Goal: Task Accomplishment & Management: Manage account settings

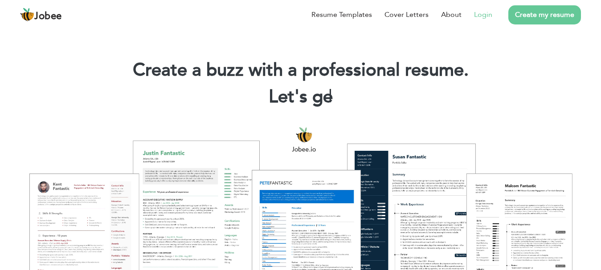
click at [484, 12] on link "Login" at bounding box center [483, 14] width 18 height 11
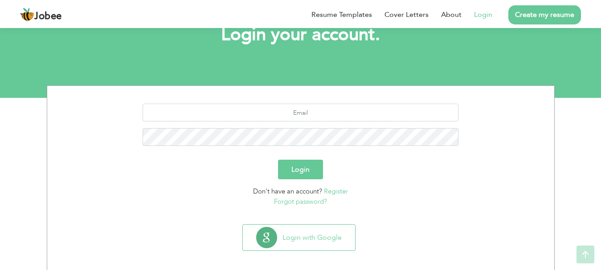
scroll to position [68, 0]
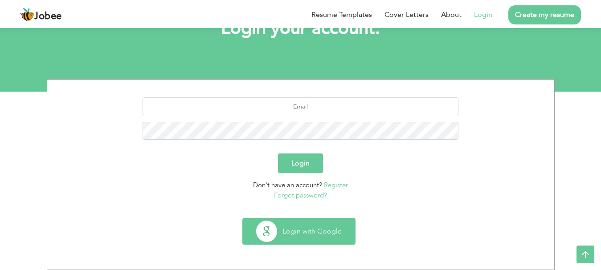
click at [304, 235] on button "Login with Google" at bounding box center [299, 232] width 112 height 26
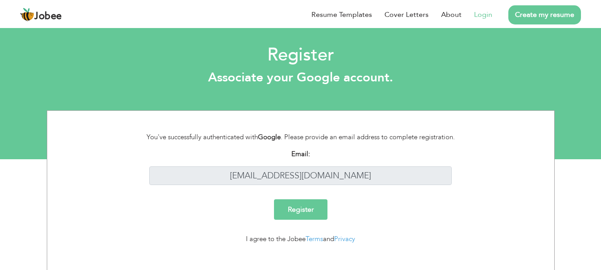
scroll to position [10, 0]
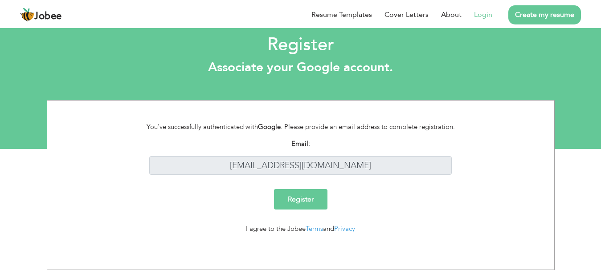
click at [298, 199] on input "Register" at bounding box center [300, 199] width 53 height 20
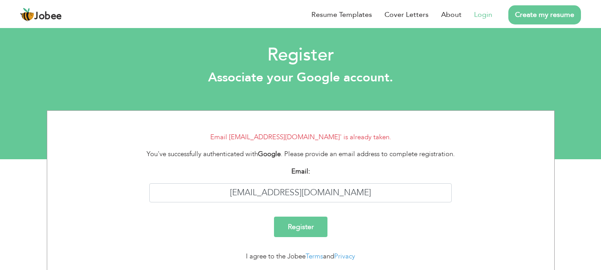
click at [482, 16] on link "Login" at bounding box center [483, 14] width 18 height 11
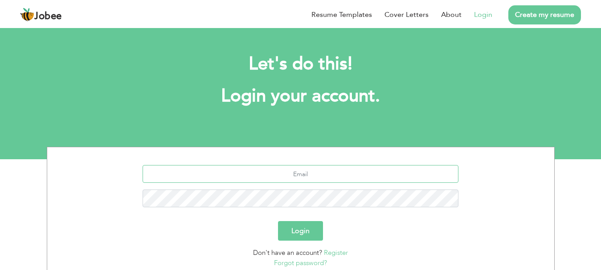
click at [292, 175] on input "text" at bounding box center [300, 174] width 316 height 18
type input "[EMAIL_ADDRESS][DOMAIN_NAME]"
click at [312, 232] on button "Login" at bounding box center [300, 231] width 45 height 20
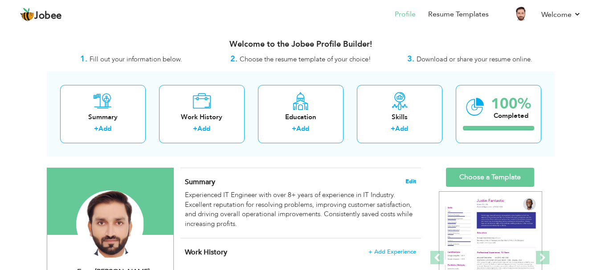
click at [412, 183] on span "Edit" at bounding box center [410, 182] width 11 height 6
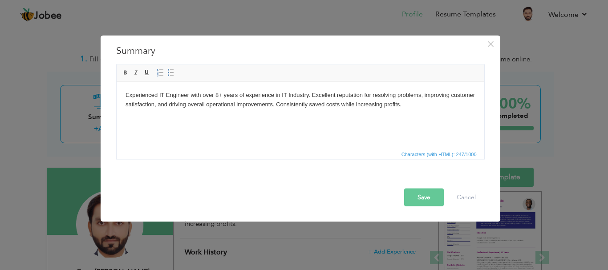
click at [219, 95] on body "Experienced IT Engineer with over 8+ years of experience in IT Industry. Excell…" at bounding box center [300, 99] width 350 height 19
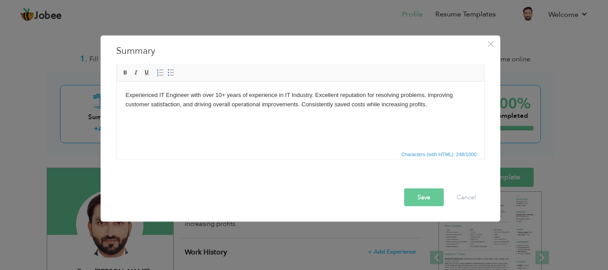
click at [424, 194] on button "Save" at bounding box center [424, 197] width 40 height 18
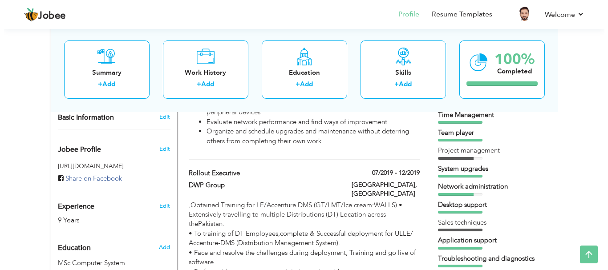
scroll to position [267, 0]
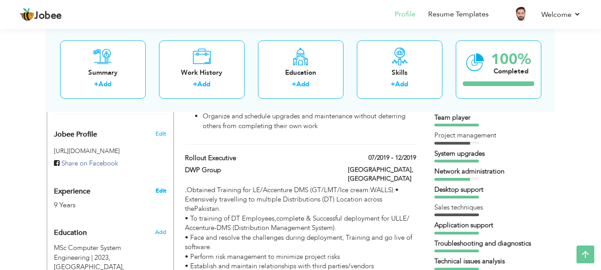
click at [160, 191] on link "Edit" at bounding box center [160, 191] width 11 height 8
type input "Engr. Saqib"
type input "Khurshid"
type input "03076963270"
select select "number:166"
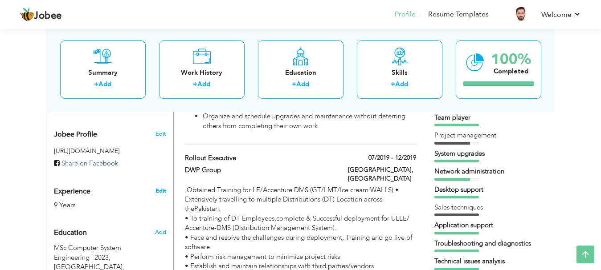
type input "Bahawalpur"
select select "number:11"
type input "[GEOGRAPHIC_DATA]"
type input "Lab Administrator"
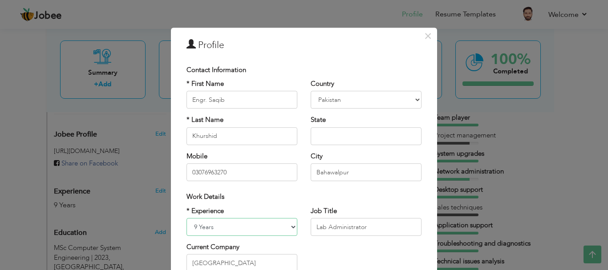
click at [246, 228] on select "Entry Level Less than 1 Year 1 Year 2 Years 3 Years 4 Years 5 Years 6 Years 7 Y…" at bounding box center [242, 227] width 111 height 18
select select "number:12"
click at [187, 218] on select "Entry Level Less than 1 Year 1 Year 2 Years 3 Years 4 Years 5 Years 6 Years 7 Y…" at bounding box center [242, 227] width 111 height 18
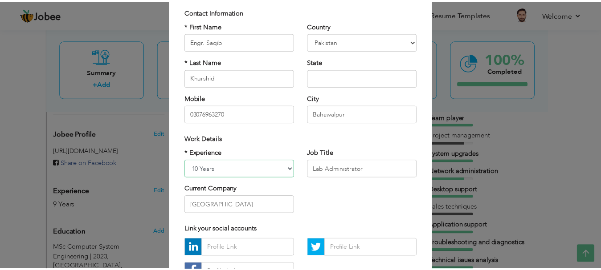
scroll to position [130, 0]
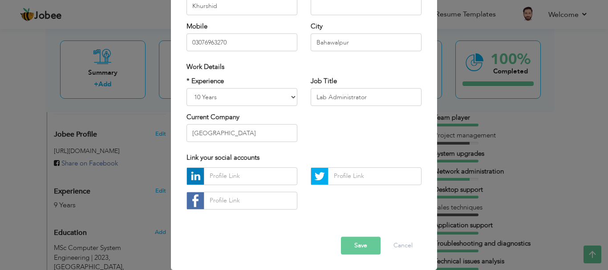
click at [366, 248] on button "Save" at bounding box center [361, 246] width 40 height 18
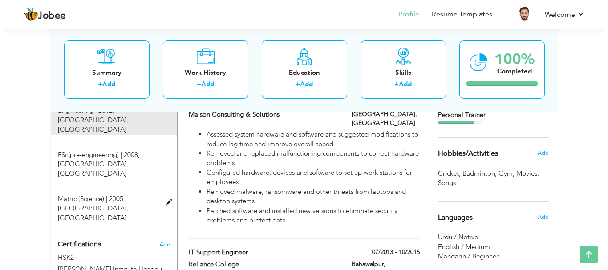
scroll to position [489, 0]
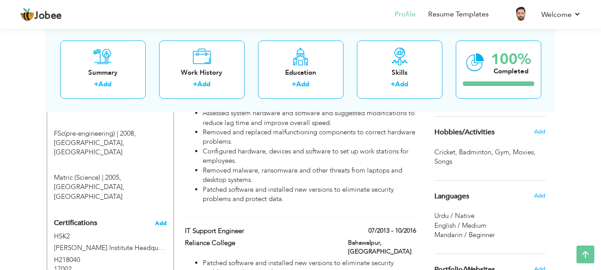
click at [164, 220] on span "Add" at bounding box center [161, 223] width 12 height 6
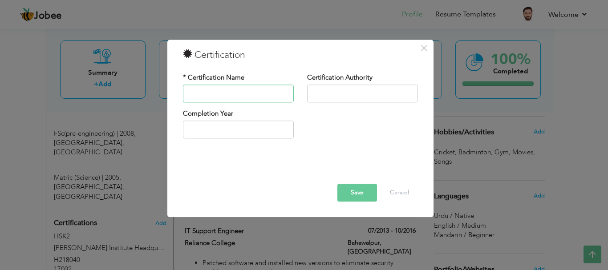
click at [225, 96] on input "text" at bounding box center [238, 94] width 111 height 18
click at [339, 92] on input "text" at bounding box center [362, 94] width 111 height 18
click at [236, 90] on input "text" at bounding box center [238, 94] width 111 height 18
paste input "Foundations of Digital Marketing and E-commerce"
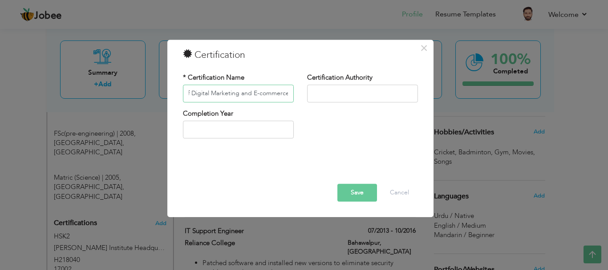
click at [208, 92] on input "Foundations of Digital Marketing and E-commerce" at bounding box center [238, 94] width 111 height 18
type input "Foundations of Digital Marketing and E-commerce"
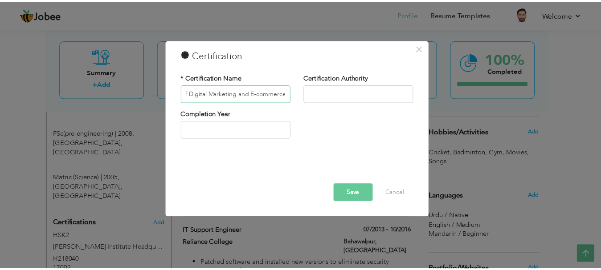
scroll to position [0, 0]
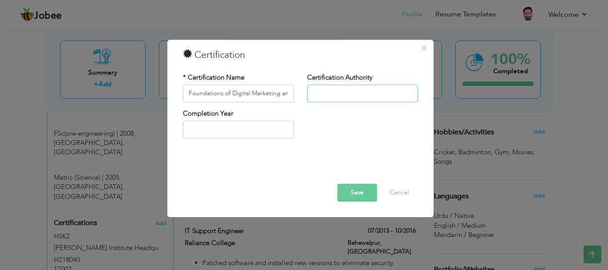
paste input "Coursera"
type input "Coursera"
type input "2025"
click at [203, 129] on input "2025" at bounding box center [238, 130] width 111 height 18
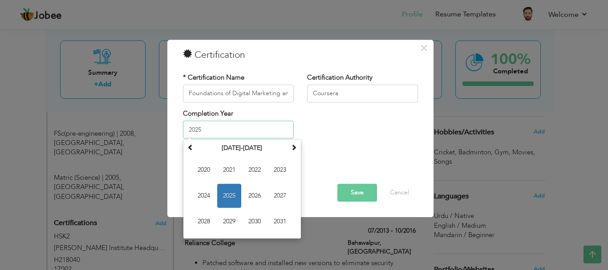
click at [233, 194] on span "2025" at bounding box center [229, 196] width 24 height 24
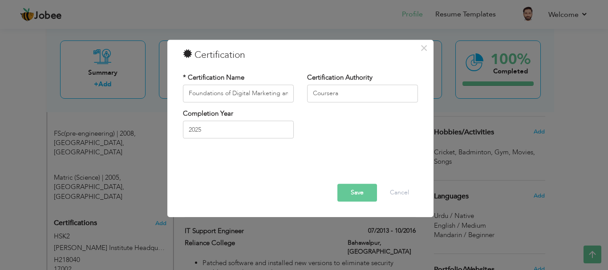
click at [362, 192] on button "Save" at bounding box center [357, 193] width 40 height 18
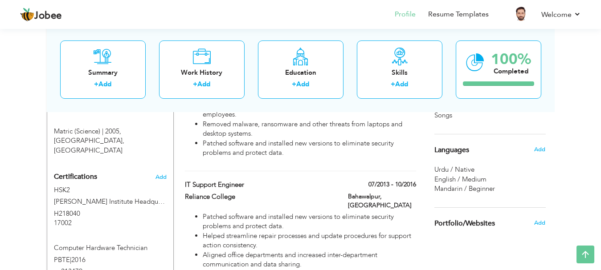
scroll to position [535, 0]
click at [161, 175] on span "Add" at bounding box center [161, 178] width 12 height 6
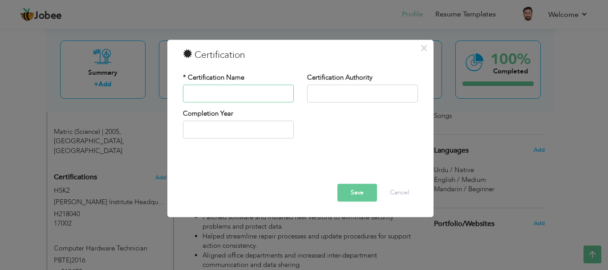
paste input "Technical Support Fundamentals"
type input "Technical Support Fundamentals"
click at [327, 95] on input "text" at bounding box center [362, 94] width 111 height 18
paste input "Coursera"
click at [315, 93] on input "Coursera" at bounding box center [362, 94] width 111 height 18
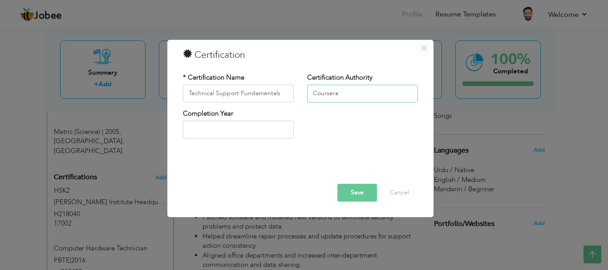
type input "Coursera"
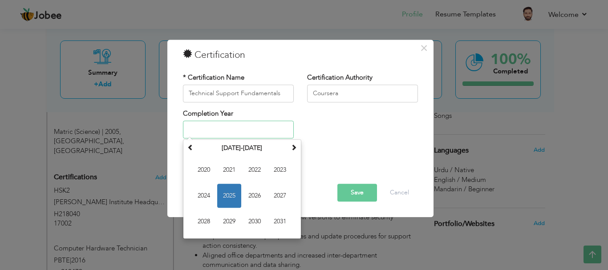
click at [243, 131] on input "text" at bounding box center [238, 130] width 111 height 18
click at [227, 193] on span "2025" at bounding box center [229, 196] width 24 height 24
type input "2025"
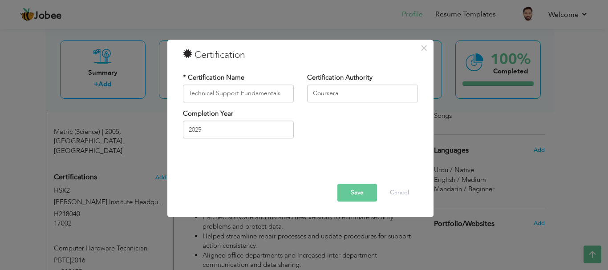
click at [361, 194] on button "Save" at bounding box center [357, 193] width 40 height 18
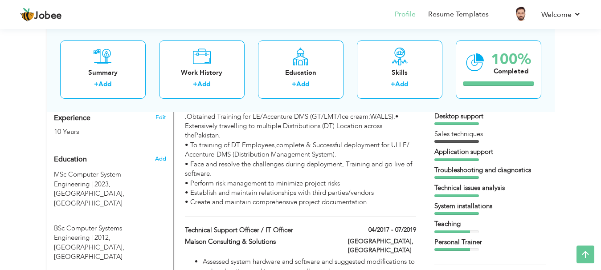
scroll to position [356, 0]
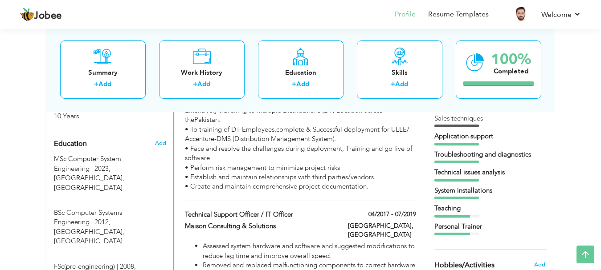
click at [457, 126] on div at bounding box center [456, 126] width 45 height 3
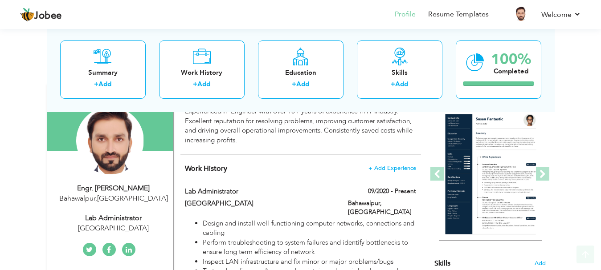
scroll to position [89, 0]
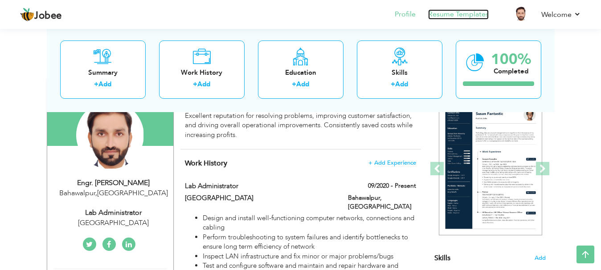
click at [456, 18] on link "Resume Templates" at bounding box center [458, 14] width 61 height 10
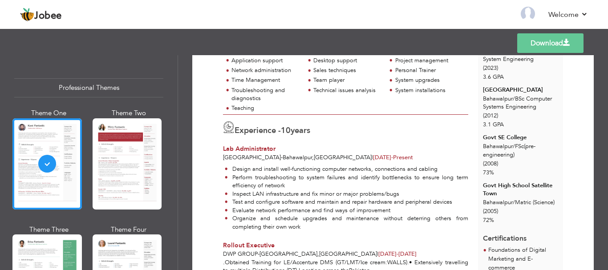
scroll to position [15, 0]
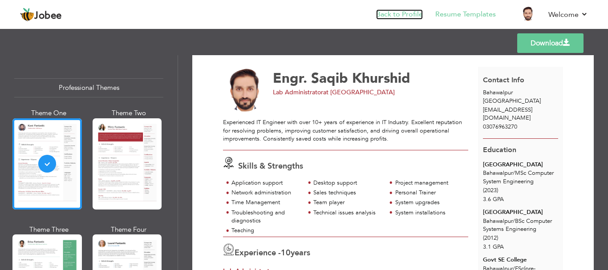
click at [390, 16] on link "Back to Profile" at bounding box center [399, 14] width 47 height 10
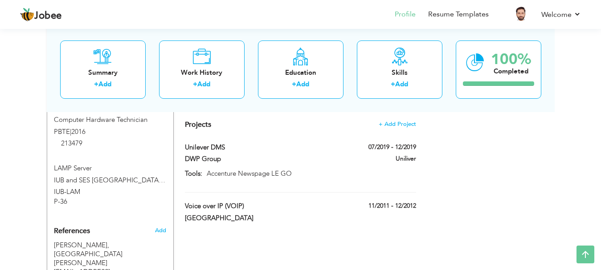
scroll to position [757, 0]
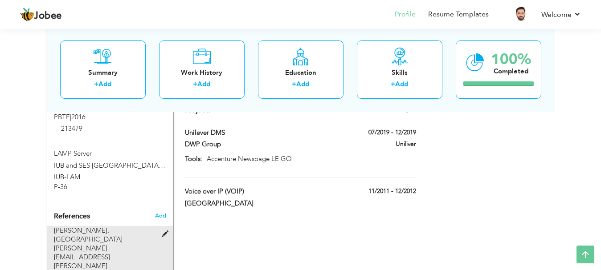
click at [165, 231] on span at bounding box center [167, 234] width 11 height 7
type input "Rashid Khurshid"
type input "[GEOGRAPHIC_DATA]"
type input "[PERSON_NAME][EMAIL_ADDRESS][PERSON_NAME][DOMAIN_NAME]"
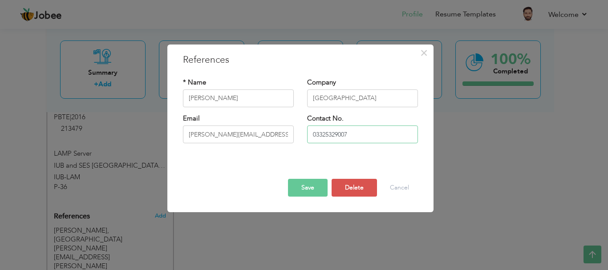
click at [317, 135] on input "03325329007" at bounding box center [362, 135] width 111 height 18
click at [308, 187] on button "Save" at bounding box center [308, 188] width 40 height 18
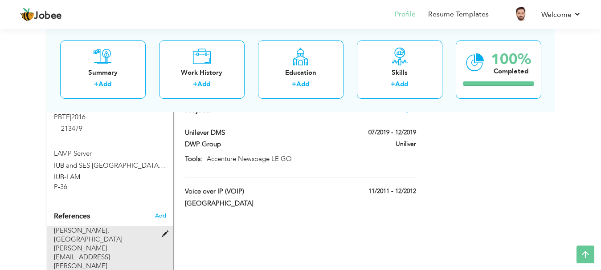
click at [165, 231] on span at bounding box center [167, 234] width 11 height 7
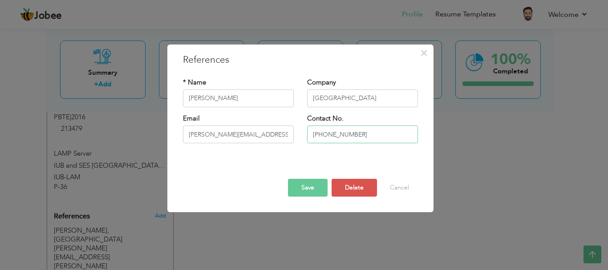
click at [324, 136] on input "+923325329007" at bounding box center [362, 135] width 111 height 18
click at [328, 135] on input "[PHONE_NUMBER]" at bounding box center [362, 135] width 111 height 18
click at [340, 135] on input "(+92)-3325329007" at bounding box center [362, 135] width 111 height 18
click at [330, 134] on input "(+92)-3325329007" at bounding box center [362, 135] width 111 height 18
type input "[PHONE_NUMBER]"
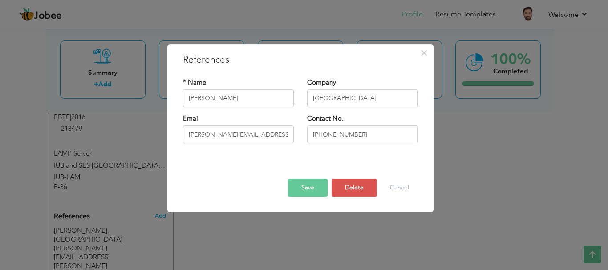
click at [314, 187] on button "Save" at bounding box center [308, 188] width 40 height 18
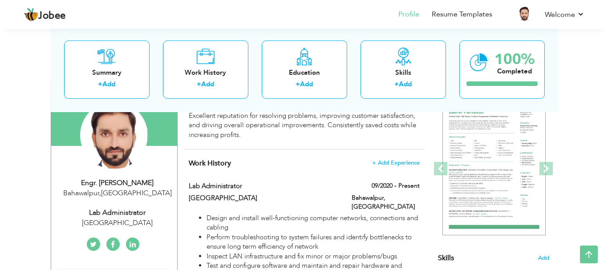
scroll to position [134, 0]
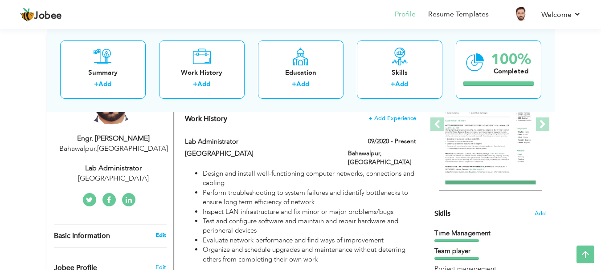
click at [164, 235] on link "Edit" at bounding box center [160, 236] width 11 height 8
type input "Engr. Saqib"
type input "Khurshid"
type input "03076963270"
select select "number:166"
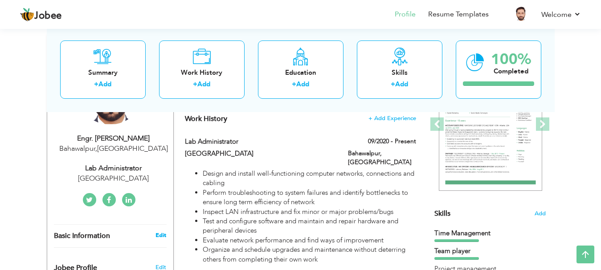
type input "Bahawalpur"
select select "number:12"
type input "[GEOGRAPHIC_DATA]"
type input "Lab Administrator"
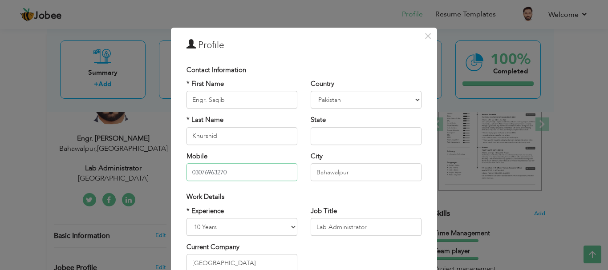
click at [192, 173] on input "03076963270" at bounding box center [242, 172] width 111 height 18
click at [193, 176] on input "_923076963270" at bounding box center [242, 172] width 111 height 18
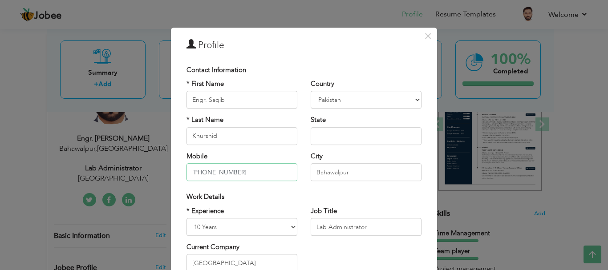
click at [200, 172] on input "+923076963270" at bounding box center [242, 172] width 111 height 18
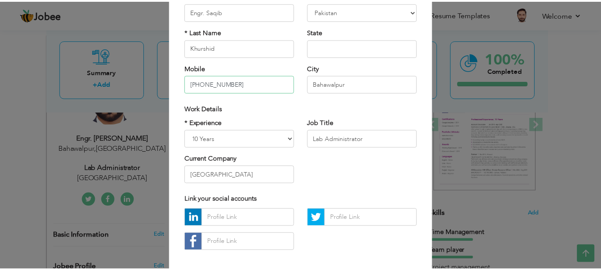
scroll to position [130, 0]
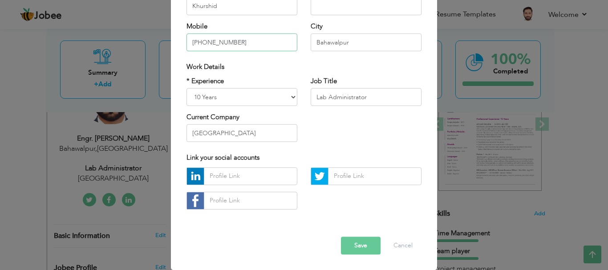
type input "(+92)3076963270"
click at [354, 244] on button "Save" at bounding box center [361, 246] width 40 height 18
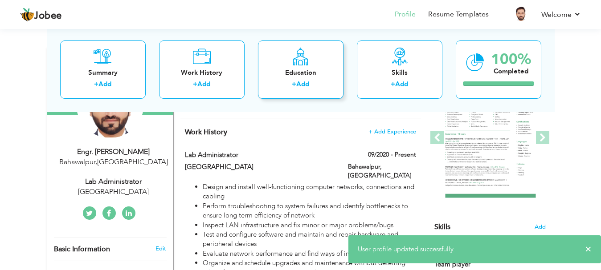
scroll to position [134, 0]
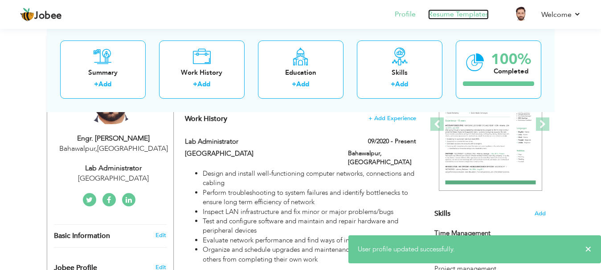
click at [464, 16] on link "Resume Templates" at bounding box center [458, 14] width 61 height 10
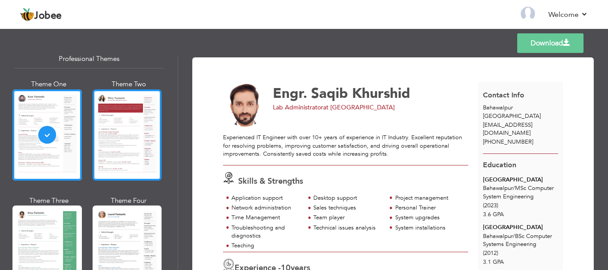
scroll to position [45, 0]
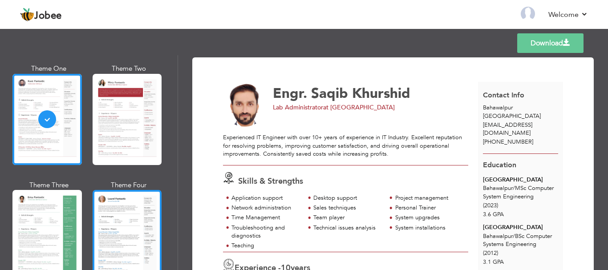
click at [133, 236] on div at bounding box center [127, 235] width 69 height 91
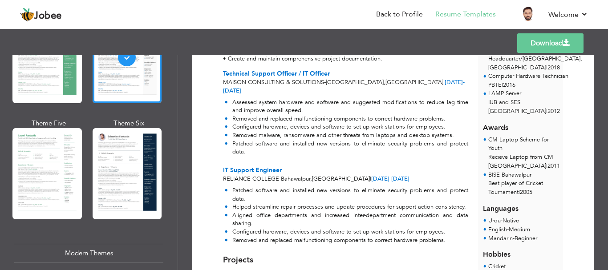
scroll to position [401, 0]
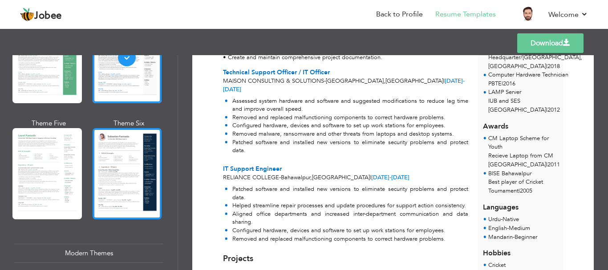
click at [114, 167] on div at bounding box center [127, 173] width 69 height 91
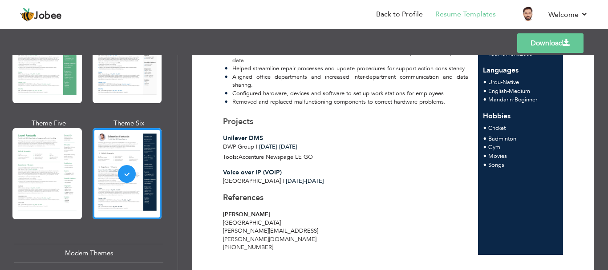
scroll to position [549, 0]
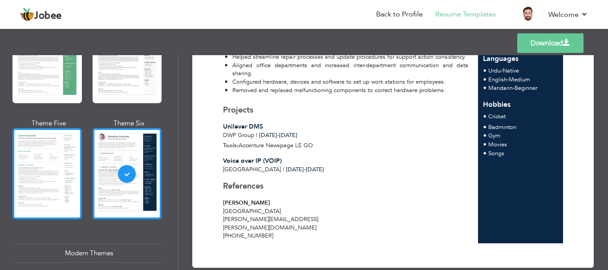
click at [43, 178] on div at bounding box center [46, 173] width 69 height 91
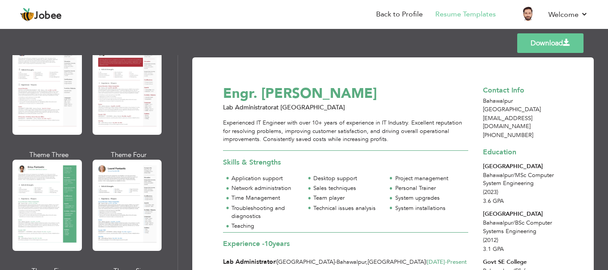
scroll to position [45, 0]
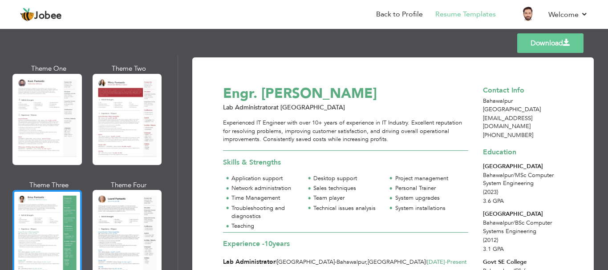
click at [49, 215] on div at bounding box center [46, 235] width 69 height 91
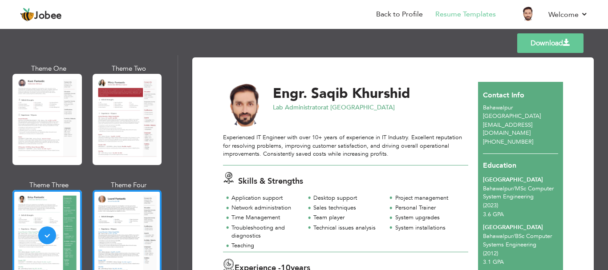
click at [115, 221] on div at bounding box center [127, 235] width 69 height 91
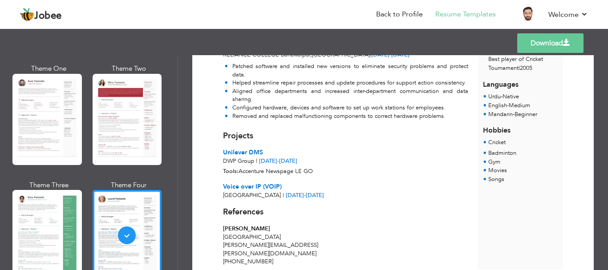
scroll to position [549, 0]
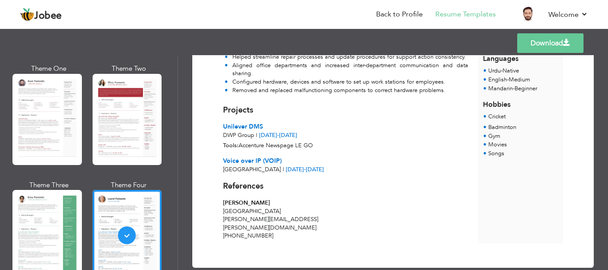
click at [549, 40] on link "Download" at bounding box center [550, 43] width 66 height 20
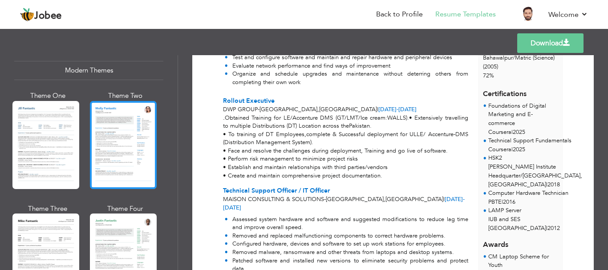
scroll to position [401, 0]
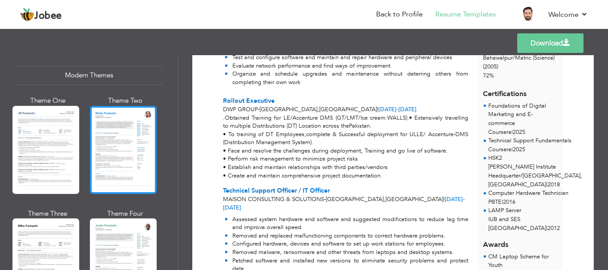
click at [118, 146] on div at bounding box center [123, 150] width 67 height 88
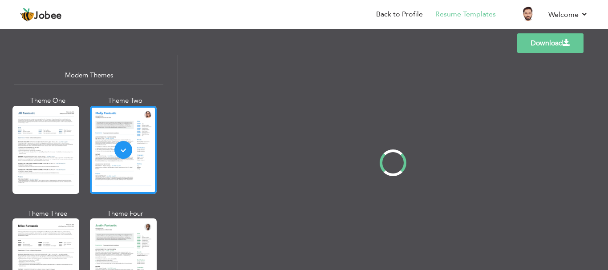
scroll to position [0, 0]
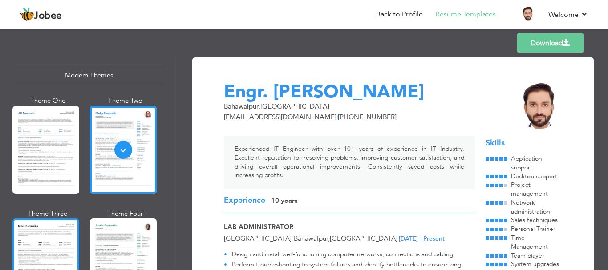
click at [49, 250] on div at bounding box center [45, 263] width 67 height 88
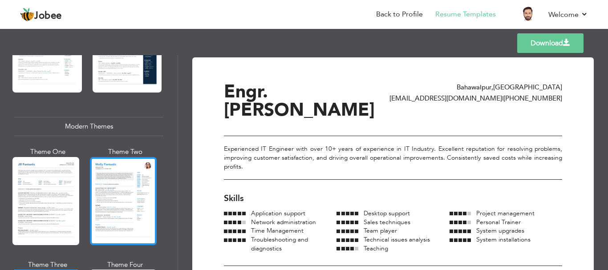
scroll to position [267, 0]
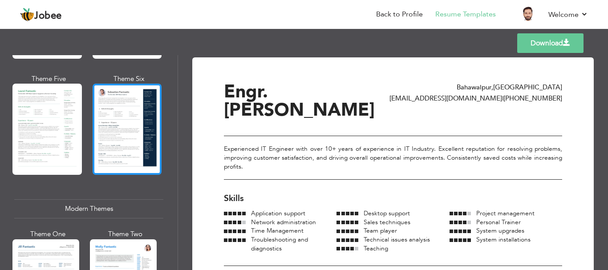
click at [134, 129] on div at bounding box center [127, 129] width 69 height 91
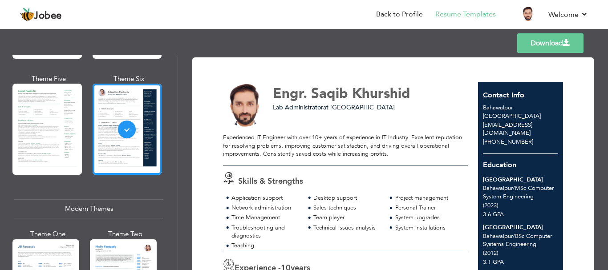
click at [541, 45] on link "Download" at bounding box center [550, 43] width 66 height 20
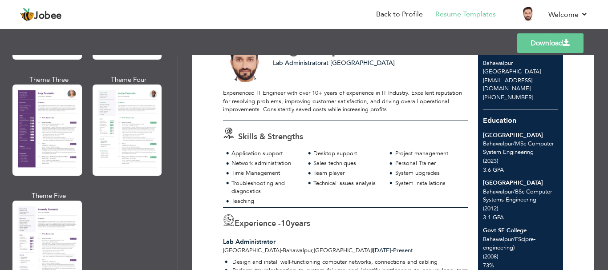
scroll to position [801, 0]
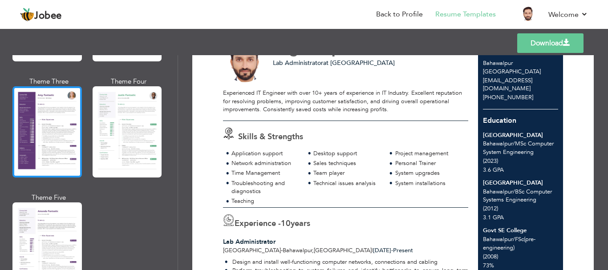
click at [49, 124] on div at bounding box center [46, 131] width 69 height 91
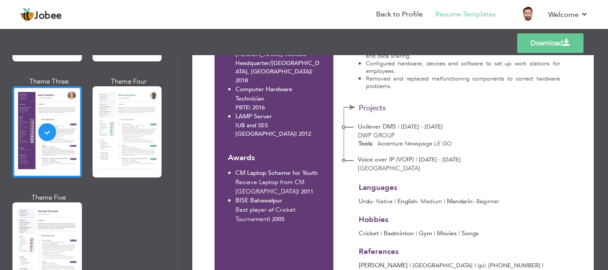
scroll to position [619, 0]
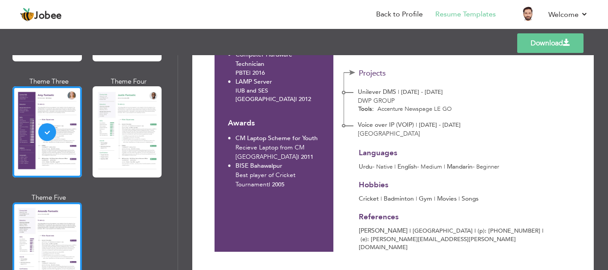
click at [44, 240] on div at bounding box center [46, 248] width 69 height 91
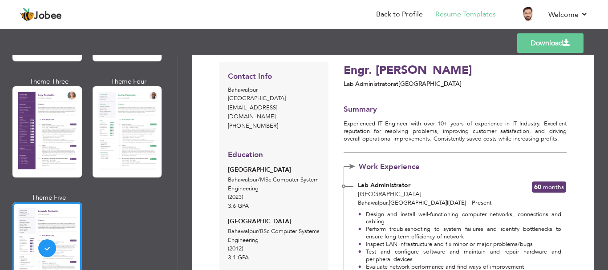
scroll to position [0, 0]
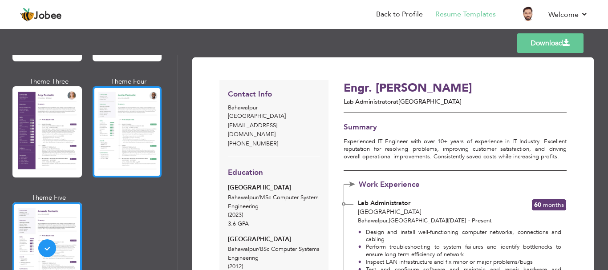
click at [128, 125] on div at bounding box center [127, 131] width 69 height 91
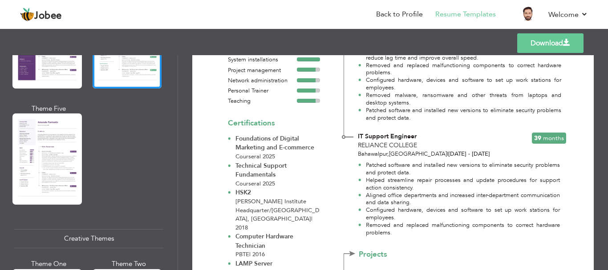
scroll to position [445, 0]
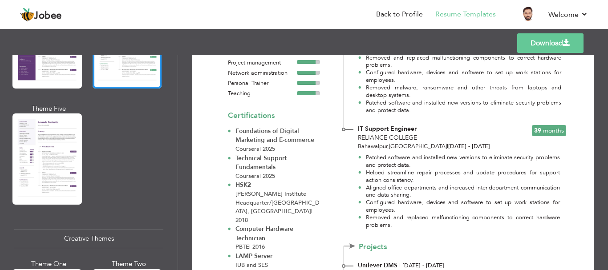
click at [548, 46] on link "Download" at bounding box center [550, 43] width 66 height 20
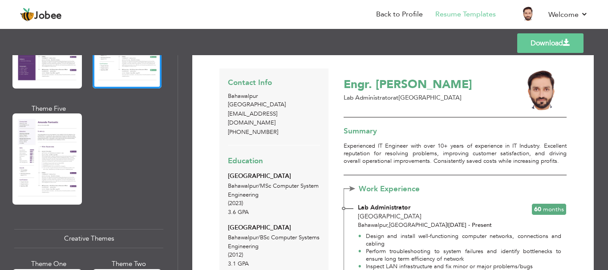
scroll to position [0, 0]
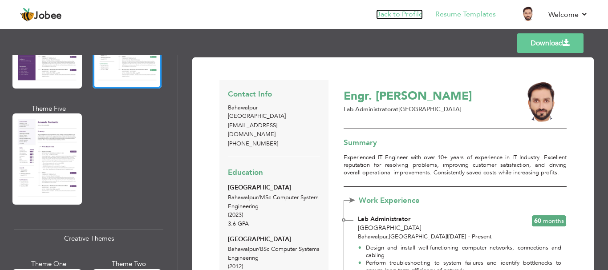
click at [383, 18] on link "Back to Profile" at bounding box center [399, 14] width 47 height 10
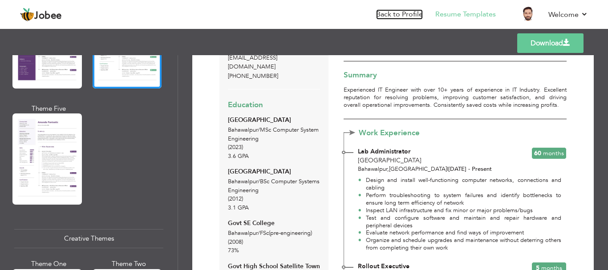
scroll to position [89, 0]
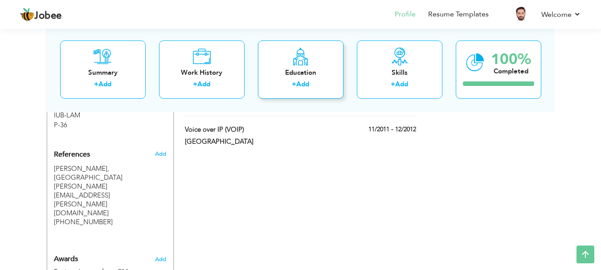
scroll to position [835, 0]
